Goal: Task Accomplishment & Management: Manage account settings

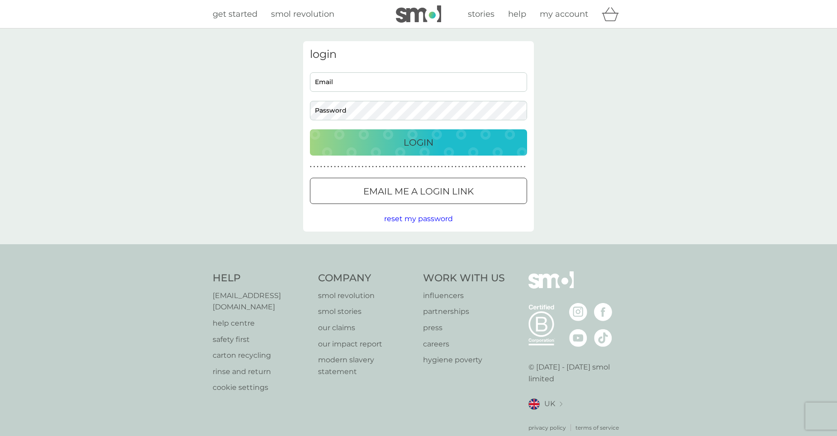
type input "[EMAIL_ADDRESS][DOMAIN_NAME]"
click at [405, 148] on p "Login" at bounding box center [419, 142] width 30 height 14
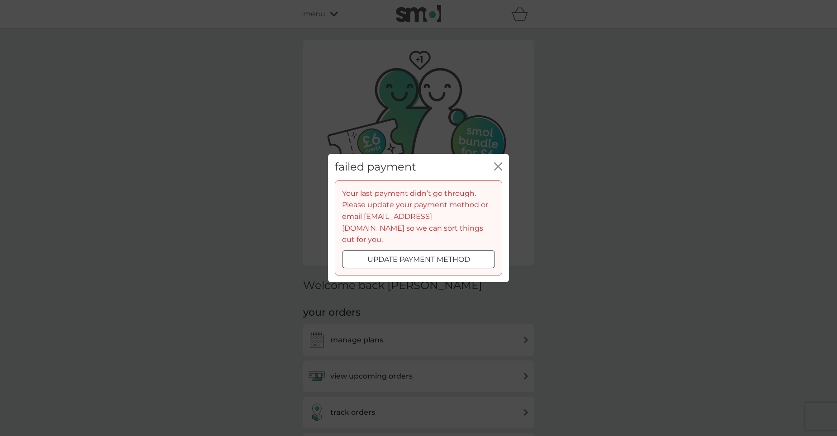
click at [418, 258] on div at bounding box center [419, 259] width 2 height 2
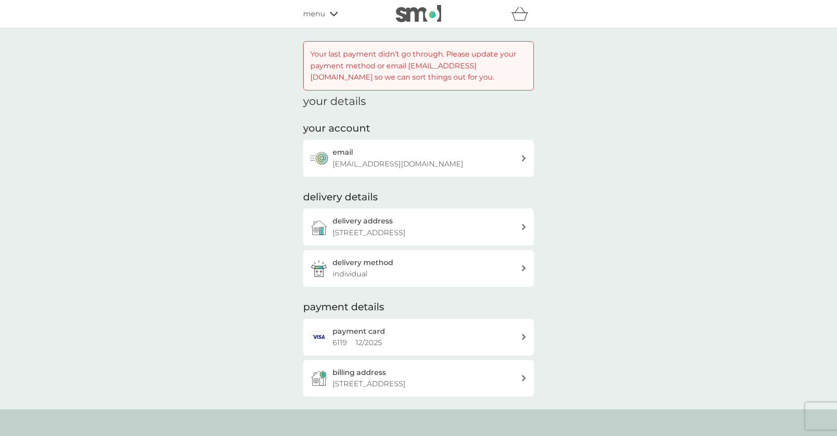
click at [524, 336] on icon at bounding box center [524, 337] width 4 height 6
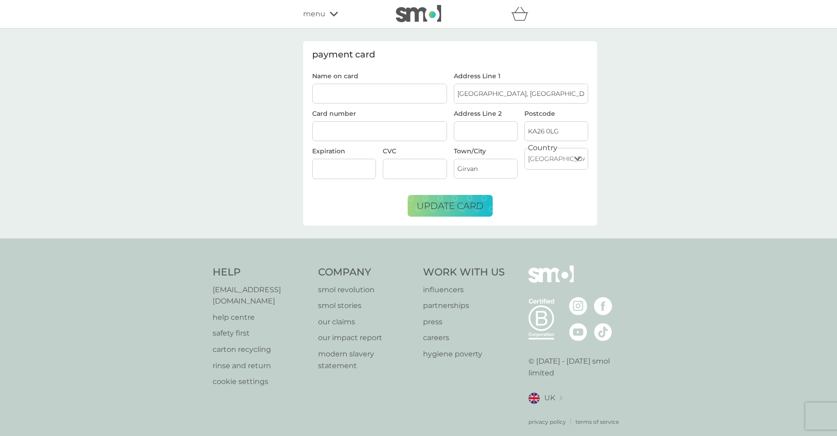
click at [395, 100] on input "Name on card" at bounding box center [379, 94] width 135 height 20
type input "[PERSON_NAME]"
click at [324, 173] on iframe at bounding box center [344, 169] width 57 height 8
click at [371, 189] on form "Name on card [PERSON_NAME] Card number Expiration CVC Address Line [GEOGRAPHIC_…" at bounding box center [450, 145] width 276 height 144
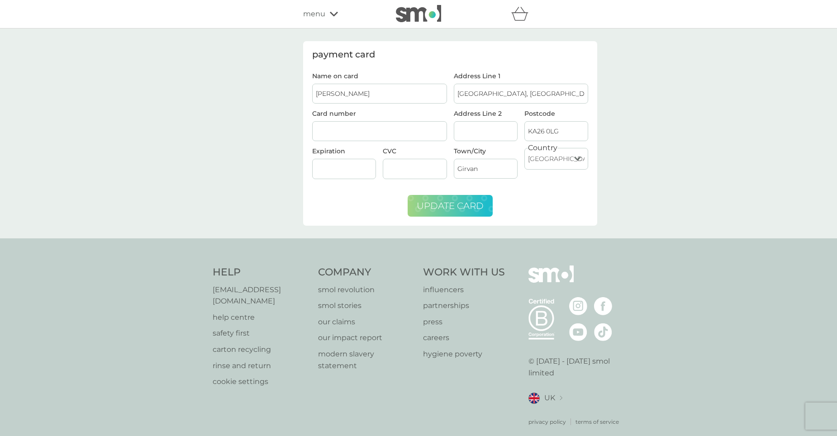
click at [439, 213] on button "update card" at bounding box center [450, 206] width 85 height 22
